Goal: Information Seeking & Learning: Learn about a topic

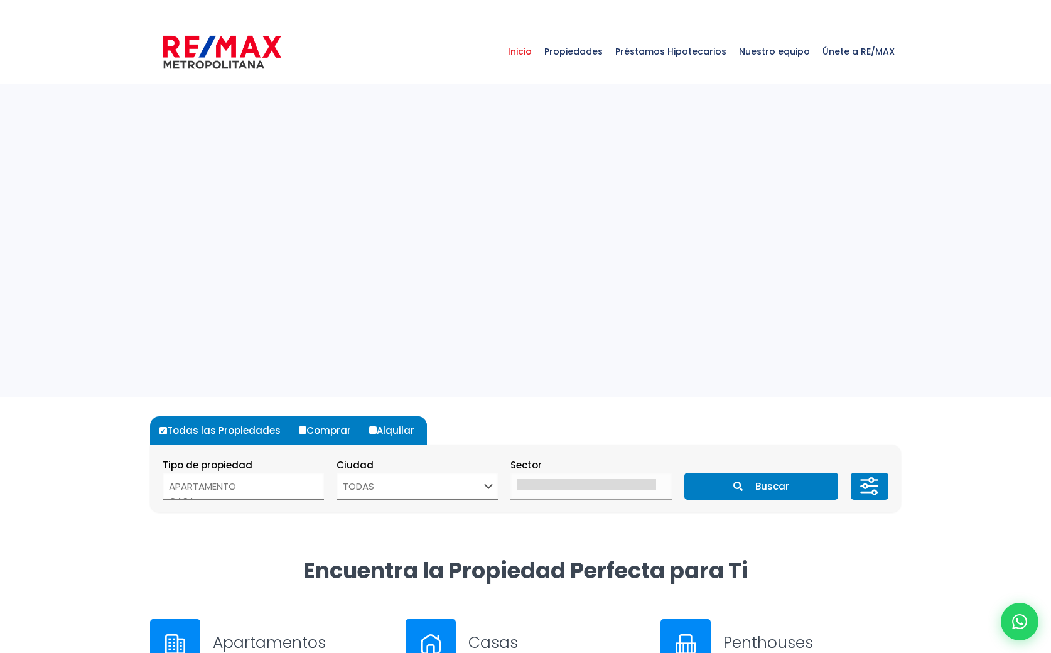
select select
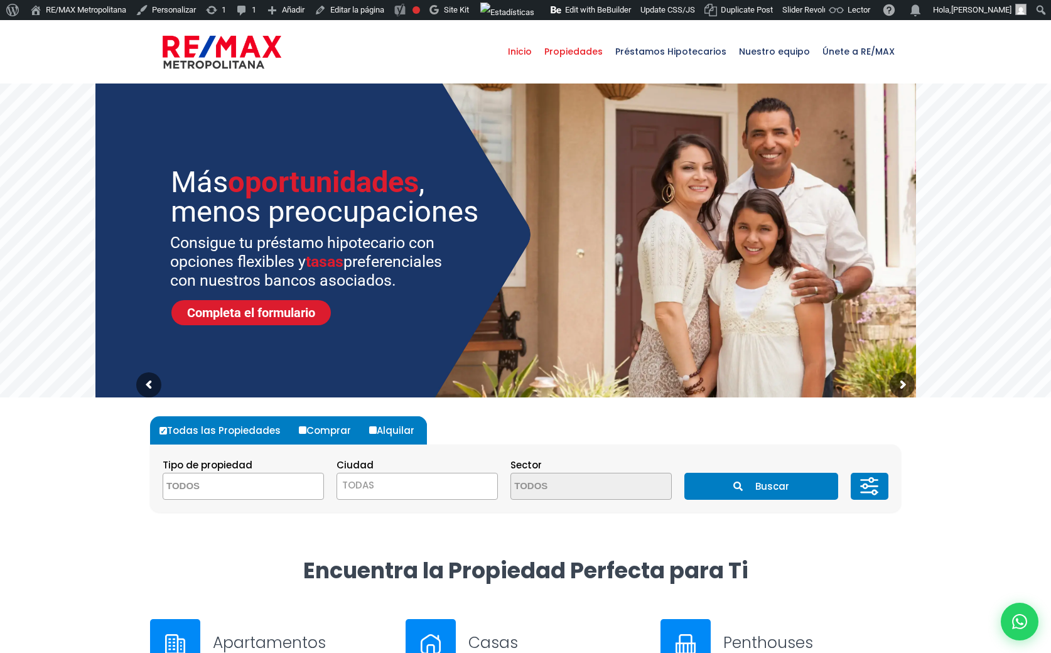
click at [588, 45] on span "Propiedades" at bounding box center [573, 52] width 71 height 38
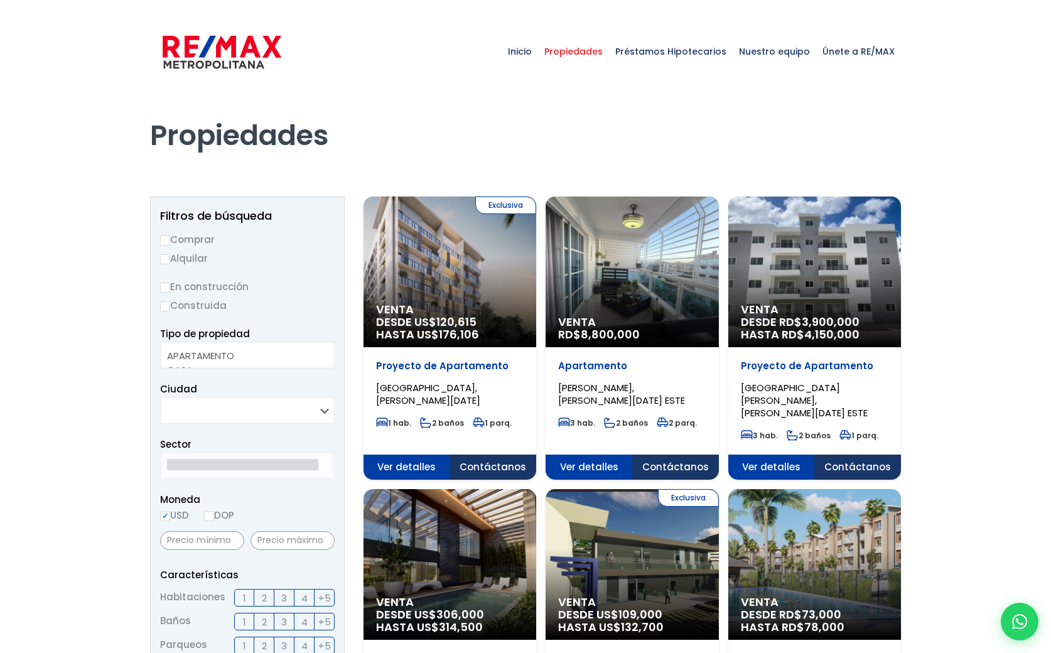
select select
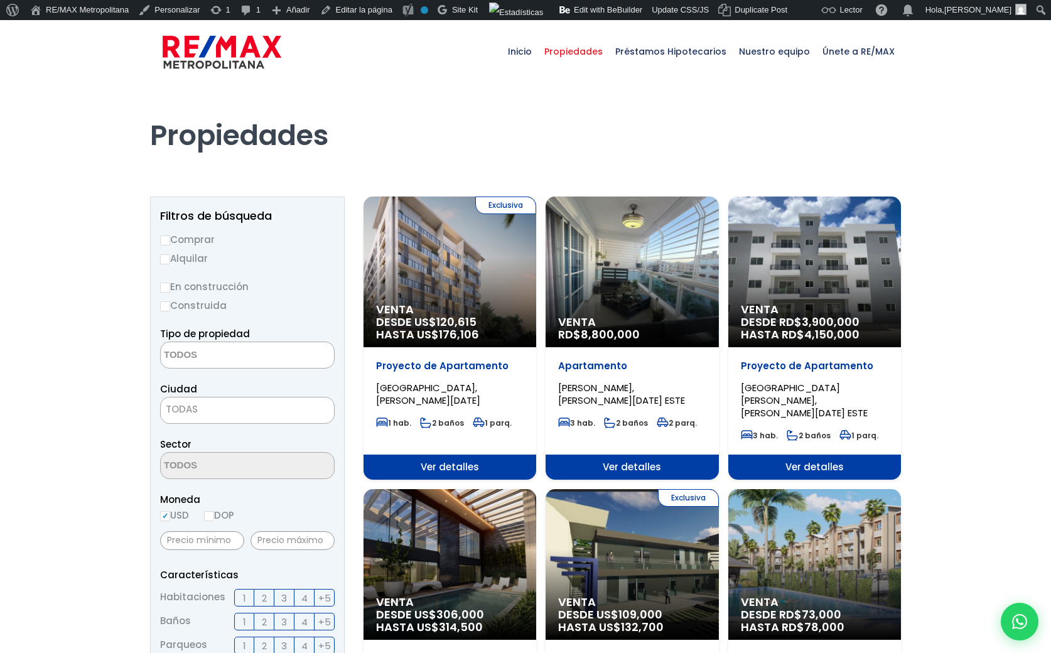
click at [412, 270] on div "Exclusiva Venta DESDE US$ 120,615 HASTA US$ 176,106" at bounding box center [450, 272] width 173 height 151
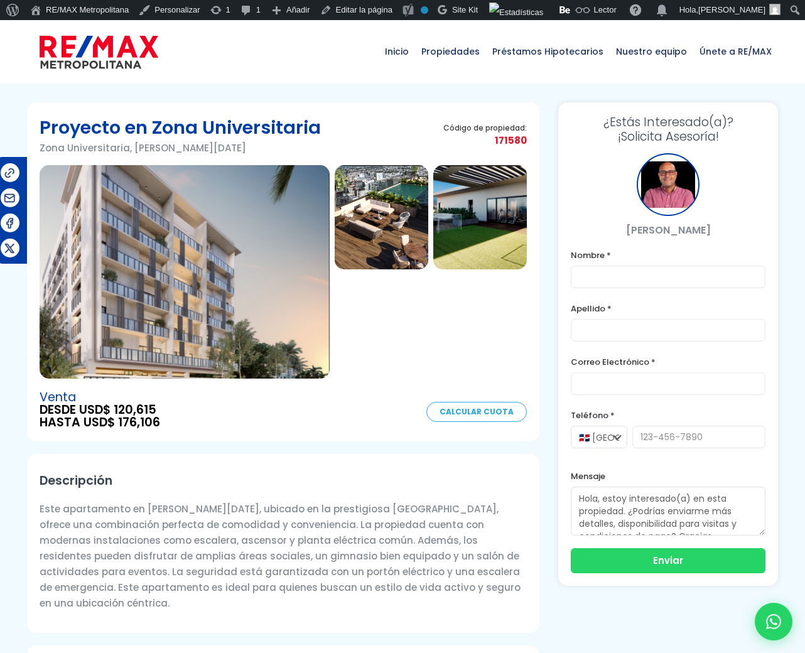
click at [417, 329] on div at bounding box center [382, 326] width 94 height 104
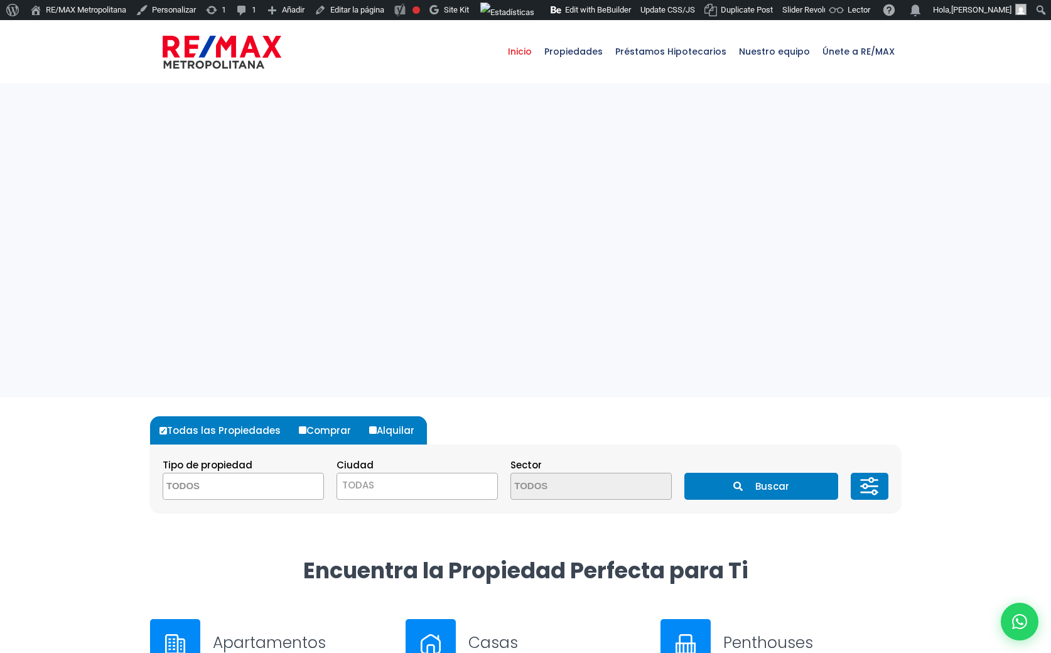
select select
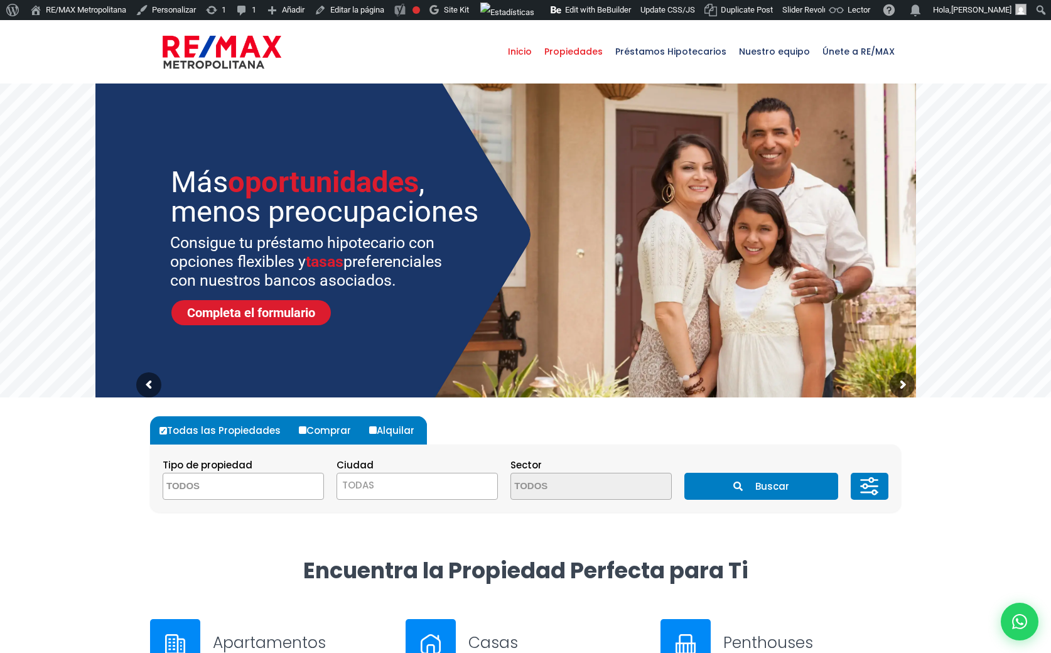
click at [583, 45] on span "Propiedades" at bounding box center [573, 52] width 71 height 38
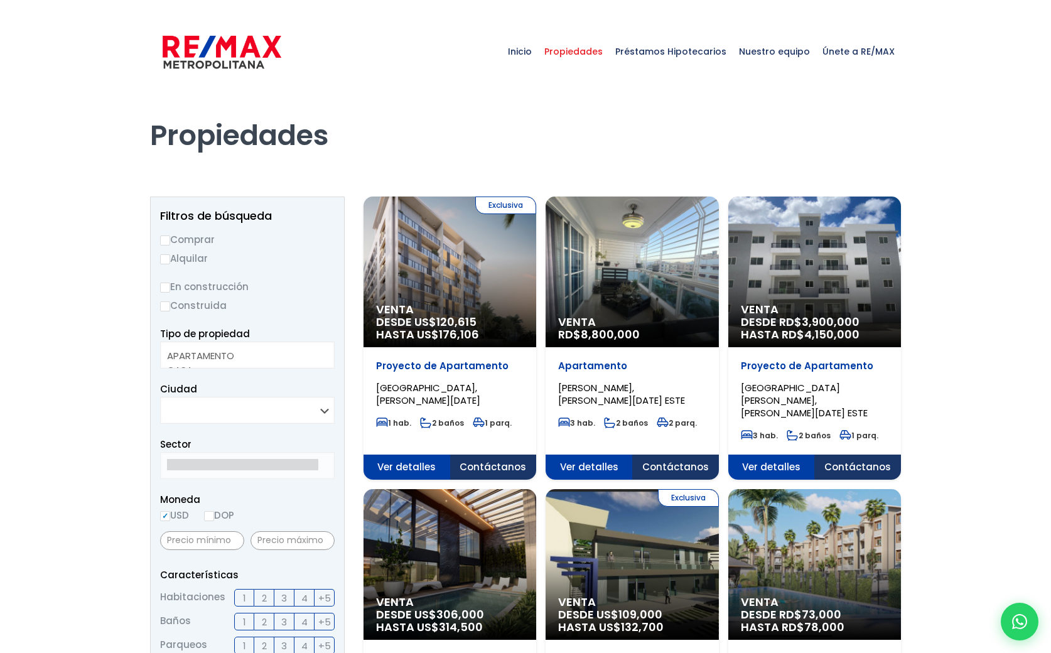
select select
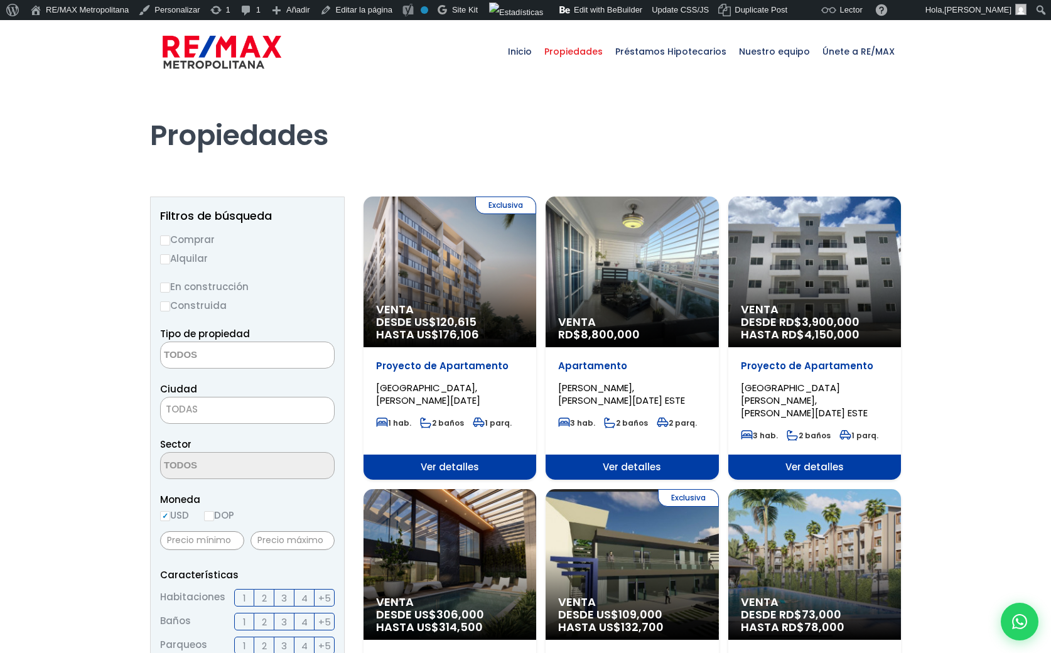
click at [426, 272] on div "Exclusiva Venta DESDE US$ 120,615 HASTA US$ 176,106" at bounding box center [450, 272] width 173 height 151
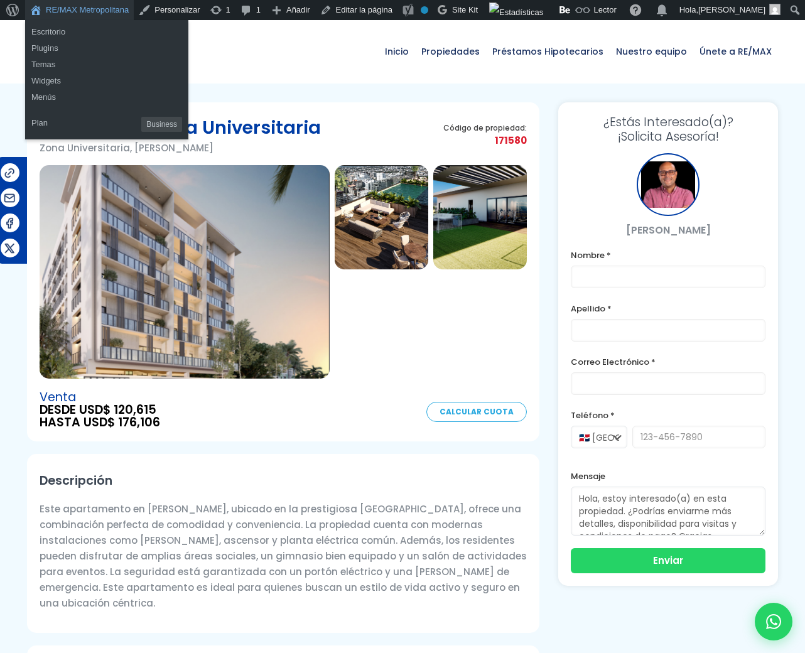
click at [99, 6] on link "RE/MAX Metropolitana" at bounding box center [79, 10] width 109 height 20
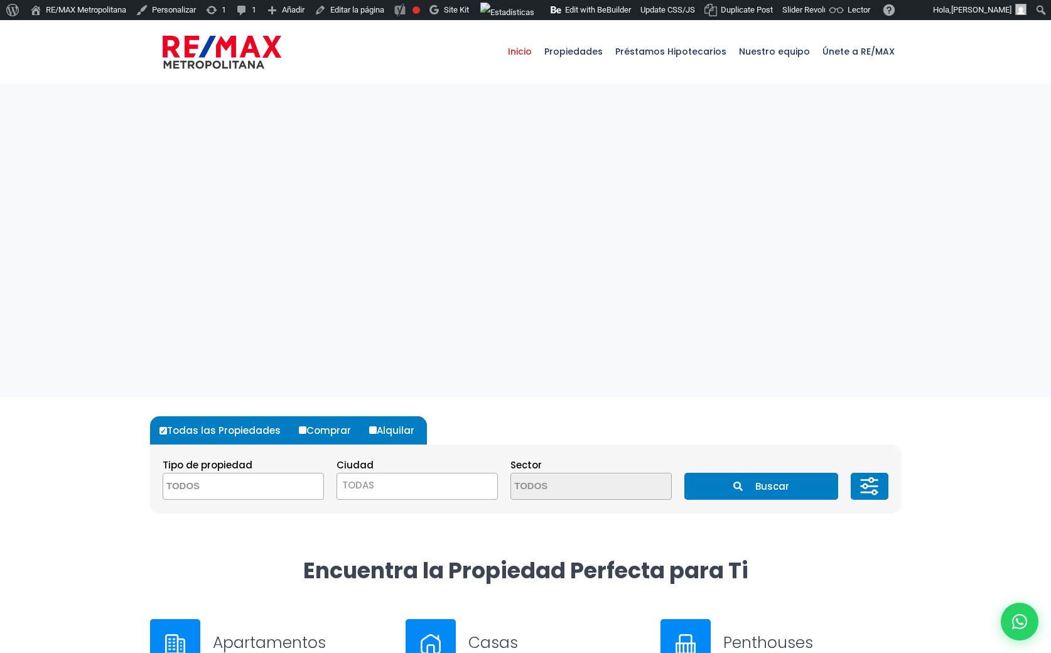
select select
